Goal: Task Accomplishment & Management: Use online tool/utility

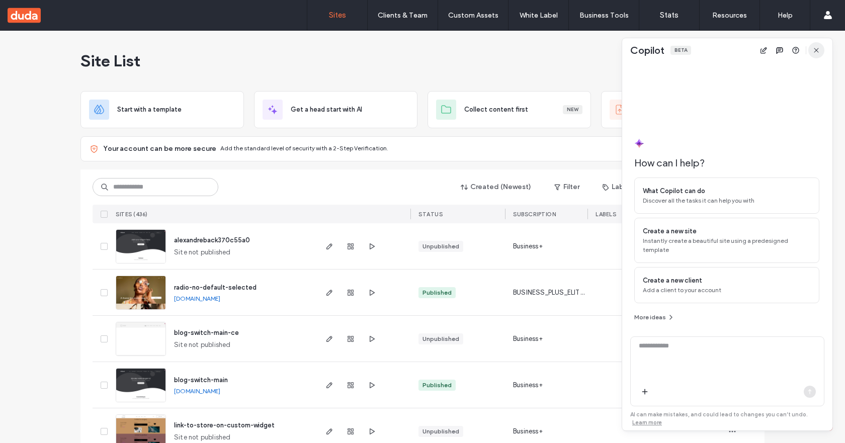
click at [815, 51] on icon "button" at bounding box center [817, 50] width 8 height 8
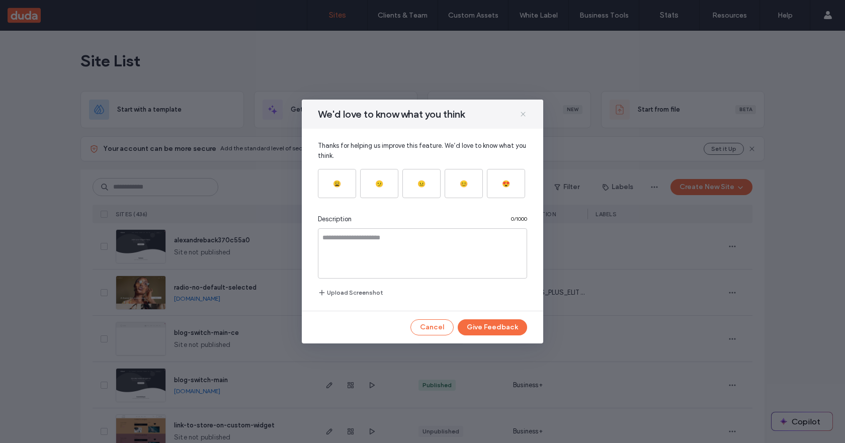
click at [527, 115] on icon at bounding box center [523, 114] width 8 height 8
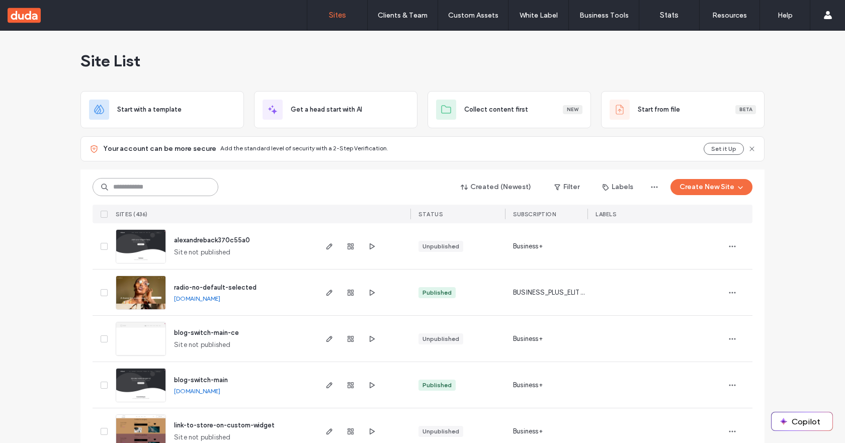
click at [105, 186] on input at bounding box center [156, 187] width 126 height 18
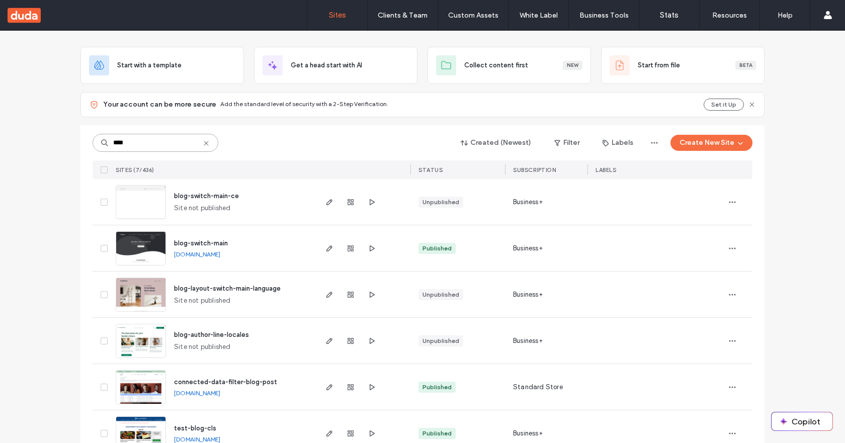
scroll to position [146, 0]
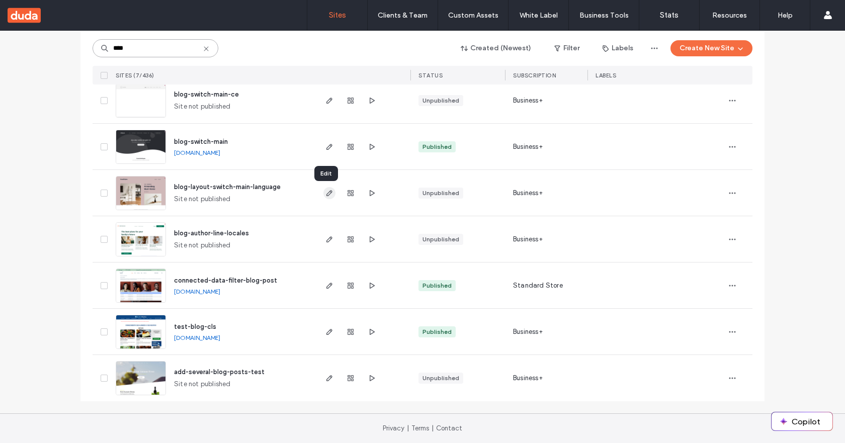
type input "****"
click at [327, 193] on use "button" at bounding box center [330, 193] width 6 height 6
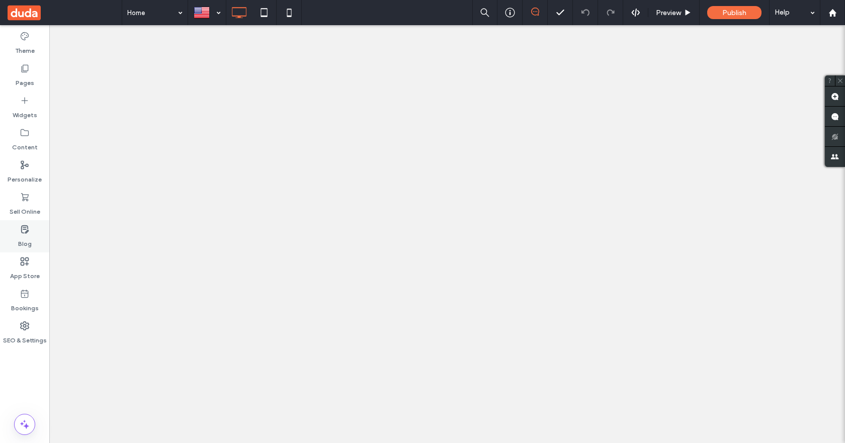
click at [27, 237] on label "Blog" at bounding box center [25, 241] width 14 height 14
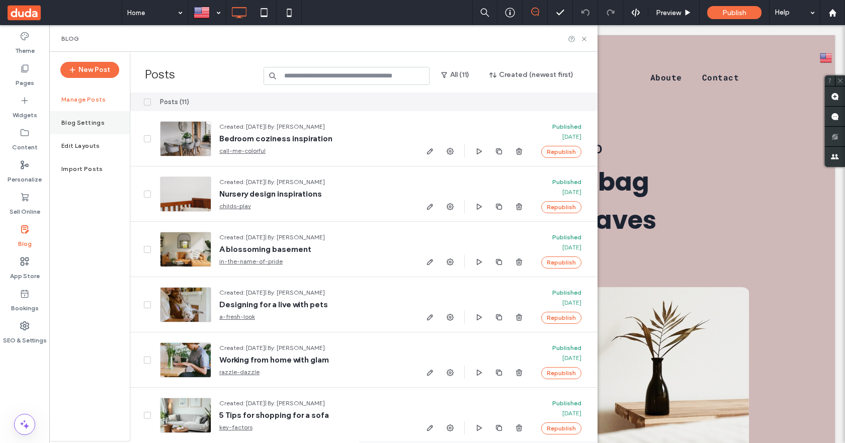
click at [102, 123] on div "Blog Settings" at bounding box center [89, 122] width 80 height 23
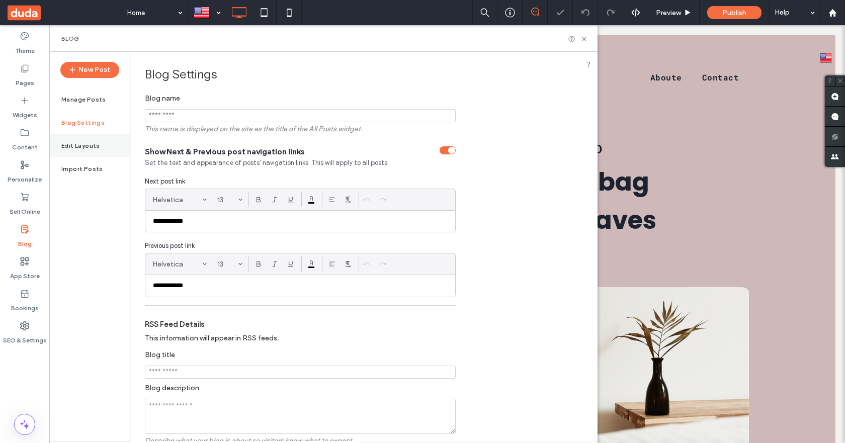
click at [99, 145] on div "Edit Layouts" at bounding box center [89, 145] width 80 height 23
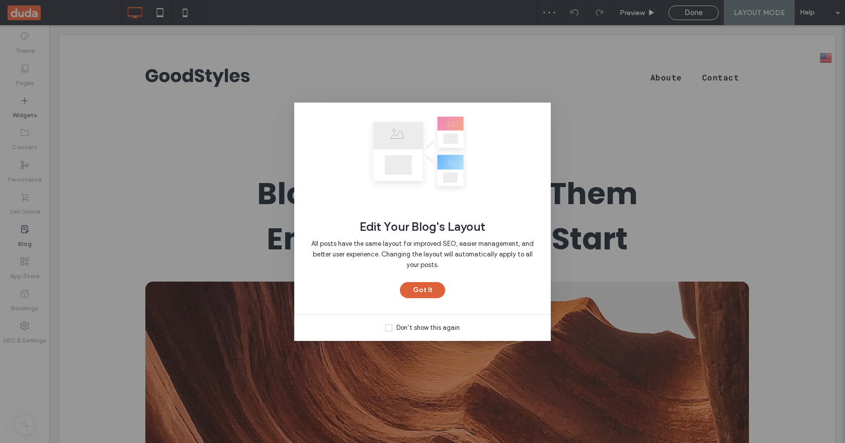
click at [430, 291] on button "Got It" at bounding box center [422, 290] width 45 height 16
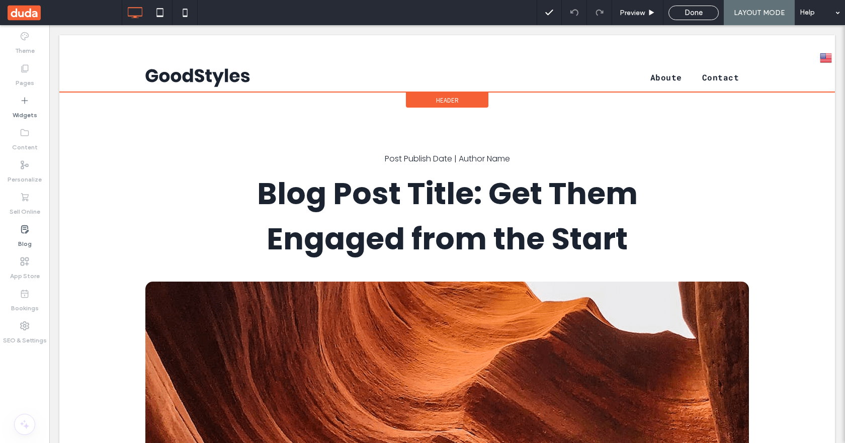
click at [444, 99] on span "Header" at bounding box center [447, 100] width 23 height 9
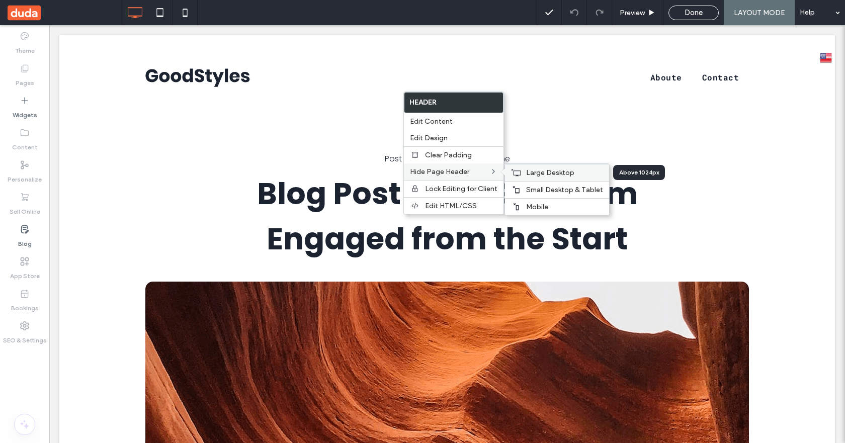
drag, startPoint x: 521, startPoint y: 172, endPoint x: 472, endPoint y: 146, distance: 54.9
click at [521, 172] on div "Large Desktop" at bounding box center [557, 172] width 104 height 17
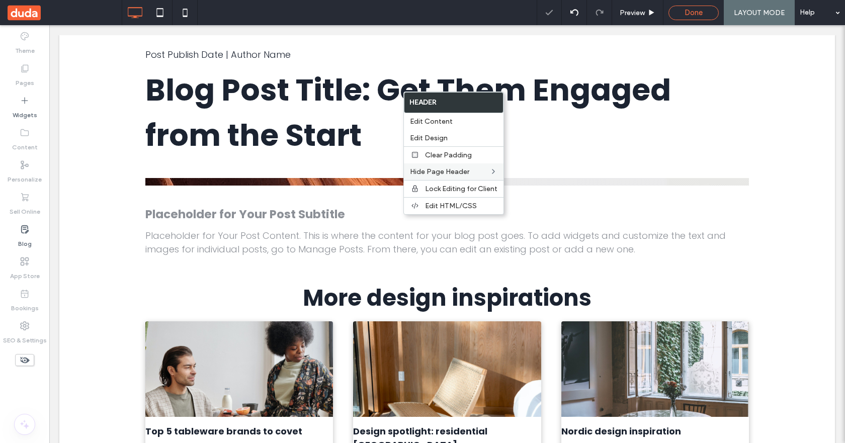
click at [695, 16] on span "Done" at bounding box center [694, 12] width 18 height 9
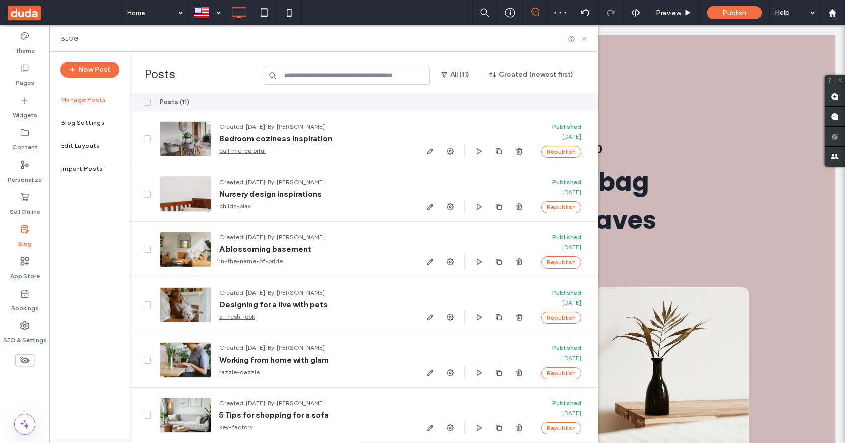
click at [584, 40] on icon at bounding box center [585, 39] width 8 height 8
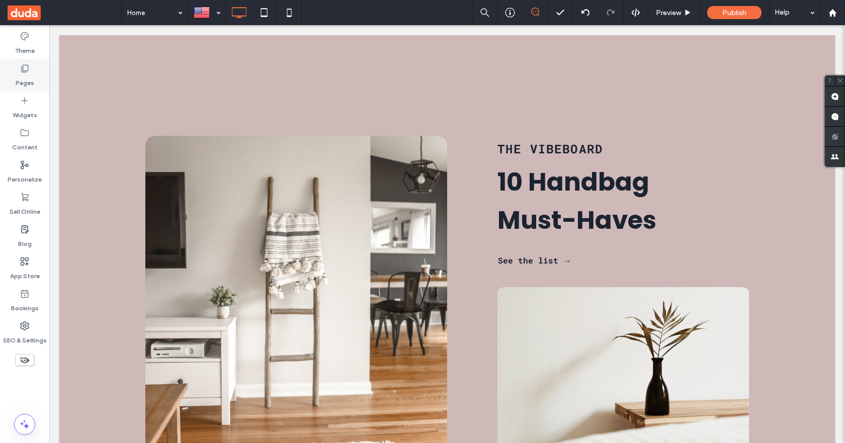
click at [23, 73] on icon at bounding box center [25, 68] width 10 height 10
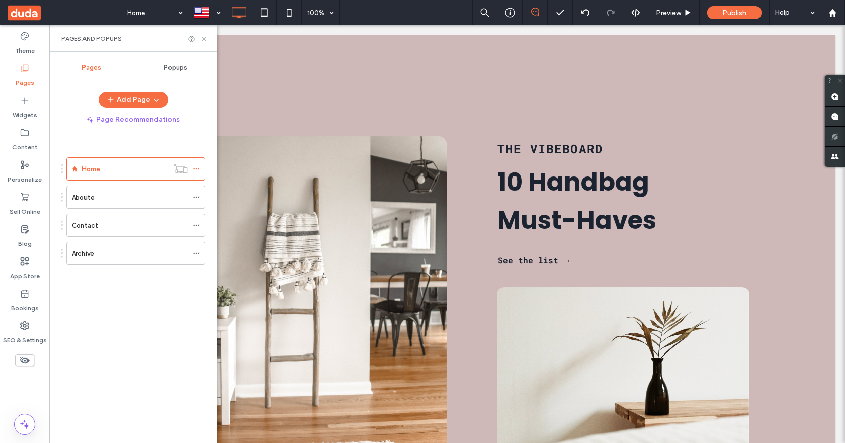
click at [205, 42] on icon at bounding box center [204, 39] width 8 height 8
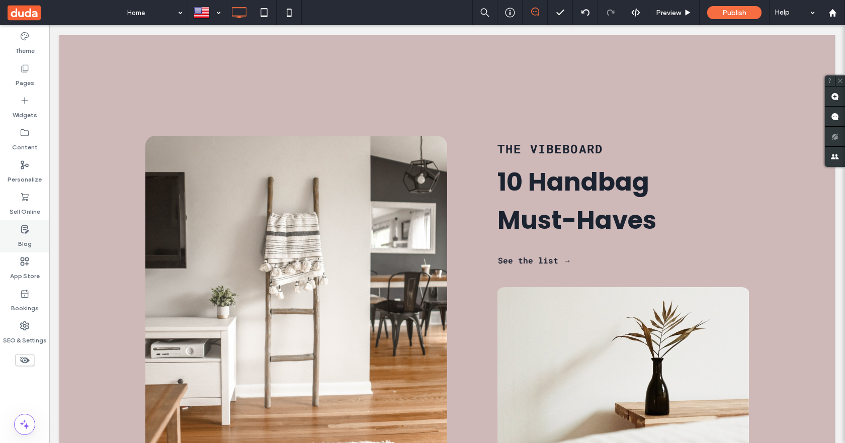
drag, startPoint x: 31, startPoint y: 233, endPoint x: 389, endPoint y: 3, distance: 425.9
click at [31, 233] on div "Blog" at bounding box center [24, 236] width 49 height 32
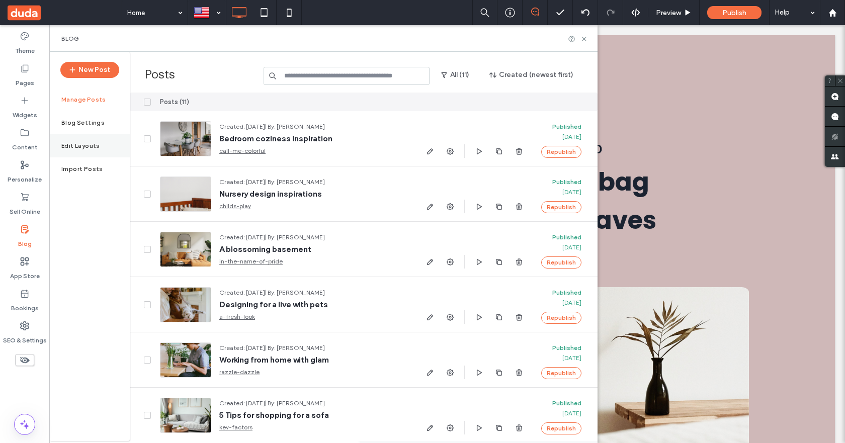
click at [82, 144] on label "Edit Layouts" at bounding box center [80, 145] width 39 height 7
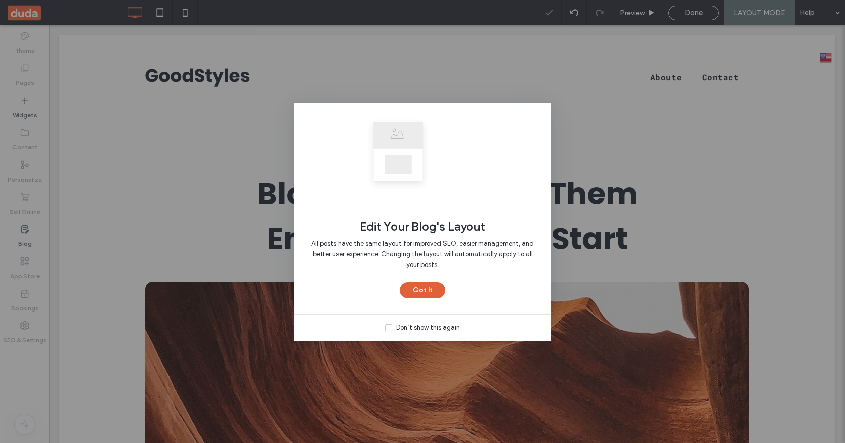
click at [431, 287] on button "Got It" at bounding box center [422, 290] width 45 height 16
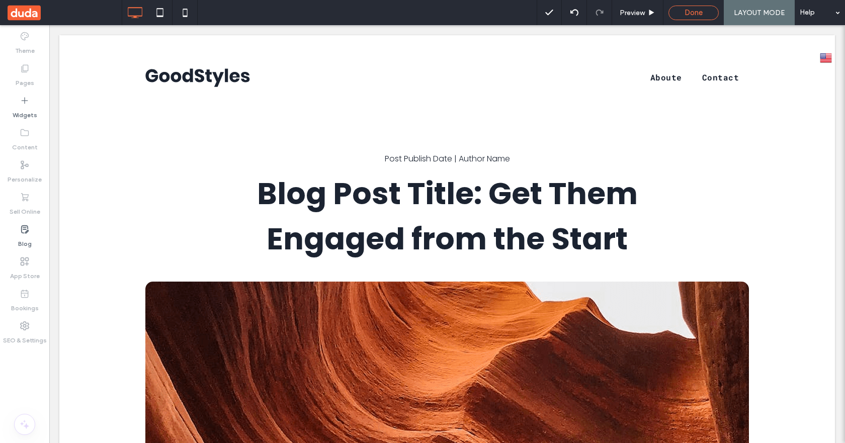
click at [699, 18] on div "Done" at bounding box center [694, 13] width 50 height 15
click at [689, 7] on div "Done" at bounding box center [694, 13] width 50 height 15
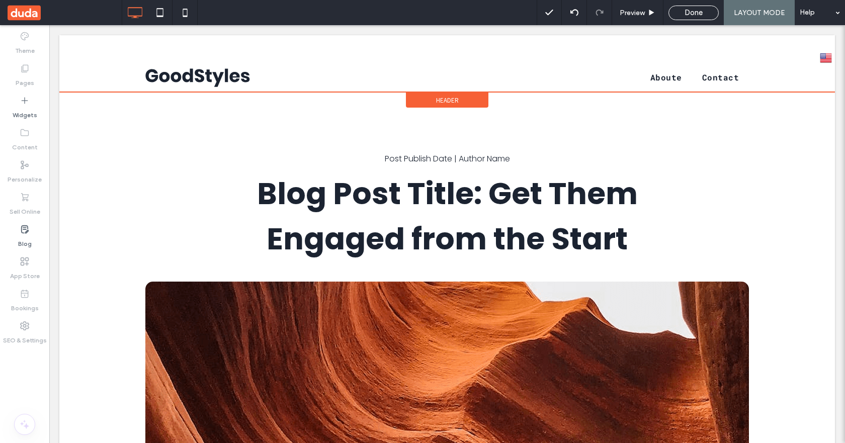
click at [452, 99] on span "Header" at bounding box center [447, 100] width 23 height 9
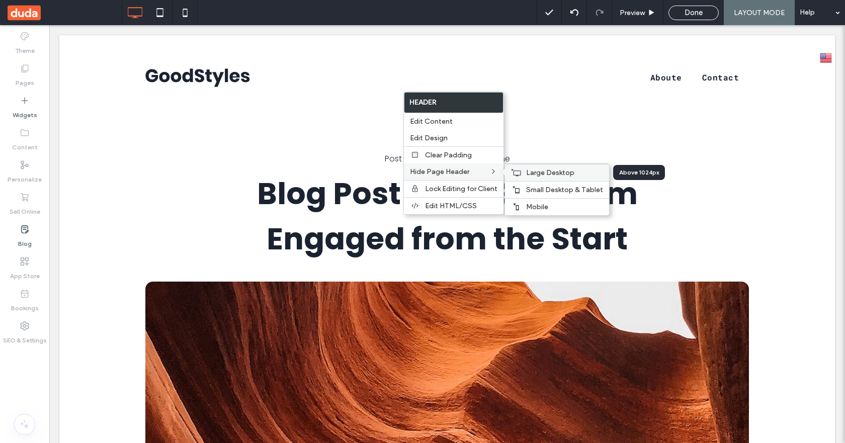
click at [549, 174] on span "Large Desktop" at bounding box center [550, 173] width 48 height 9
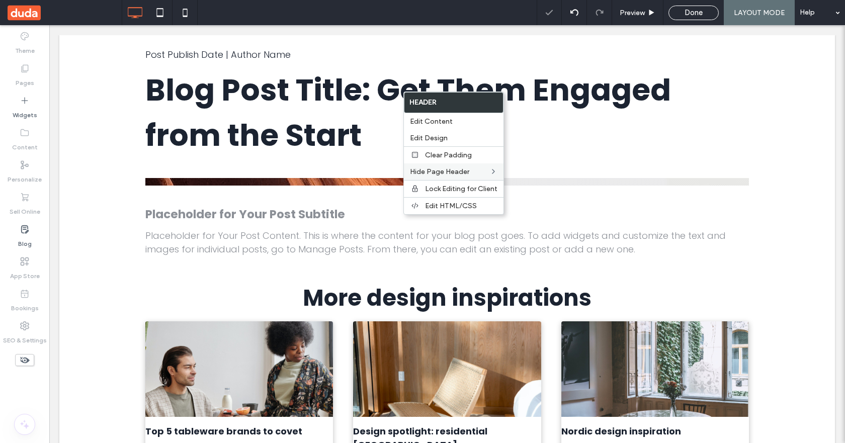
click at [654, 29] on body "Click To Paste Row Aboute Contact Archive Click To Paste Top 5 tableware brands…" at bounding box center [447, 409] width 796 height 769
click at [391, 63] on div "Post Publish Date | Author Name Blog Post Title: Get Them Engaged from the Star…" at bounding box center [447, 103] width 604 height 120
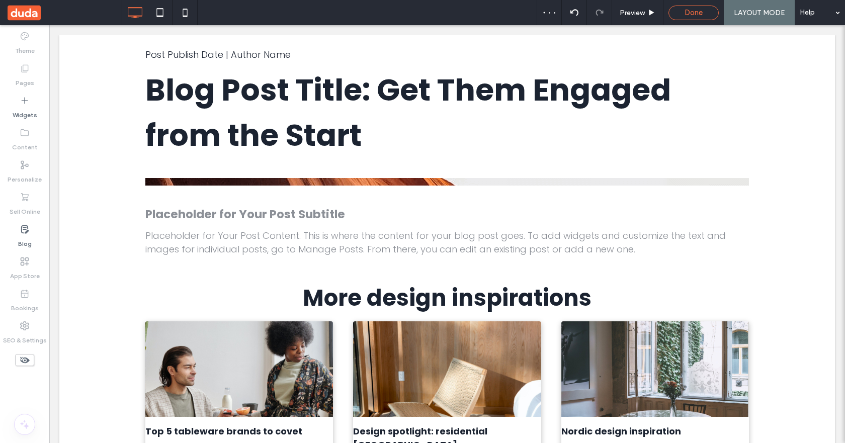
click at [701, 9] on span "Done" at bounding box center [694, 12] width 18 height 9
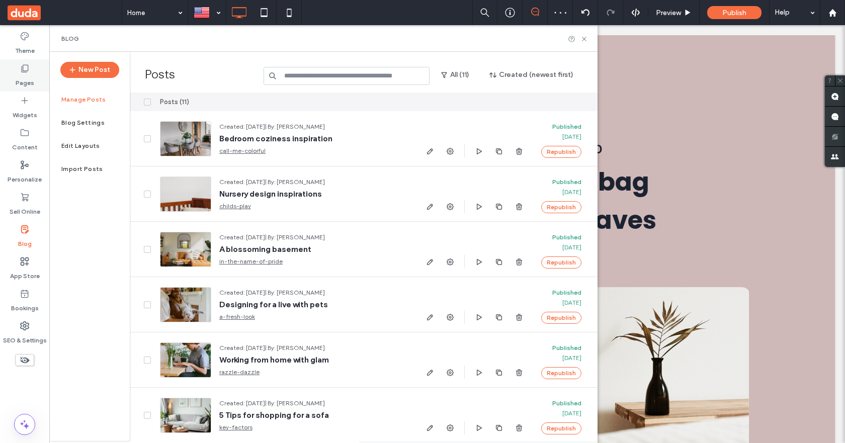
click at [18, 78] on label "Pages" at bounding box center [25, 80] width 19 height 14
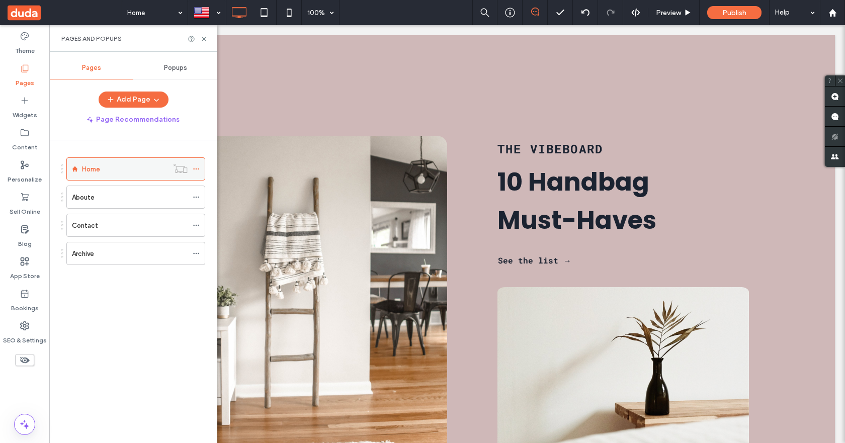
click at [134, 168] on div "Home" at bounding box center [125, 169] width 86 height 11
click at [204, 39] on use at bounding box center [204, 39] width 4 height 4
